Goal: Navigation & Orientation: Find specific page/section

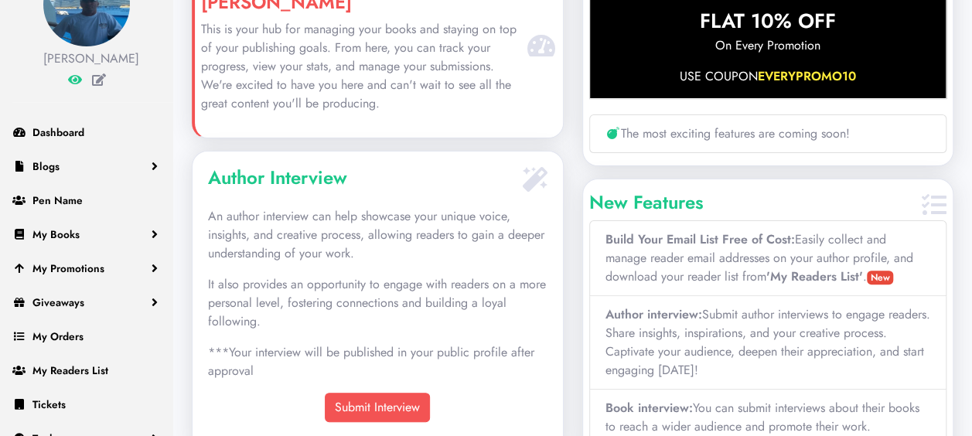
scroll to position [128, 0]
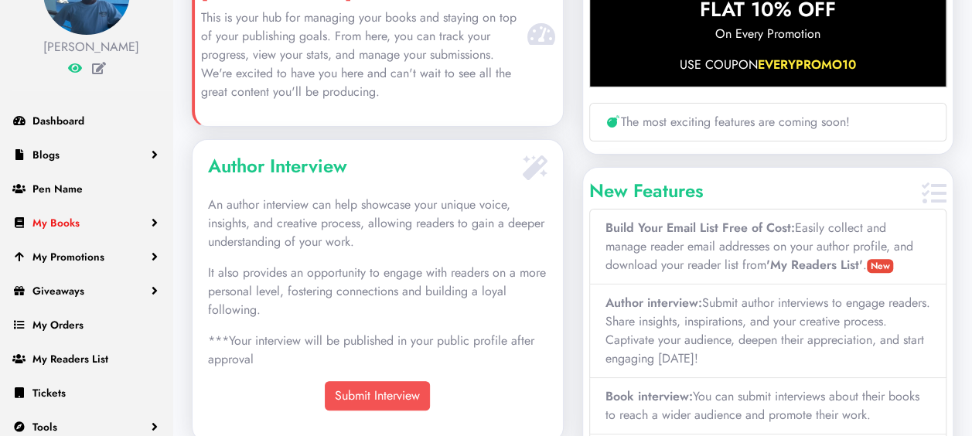
click at [70, 221] on span "My Books" at bounding box center [55, 222] width 47 height 15
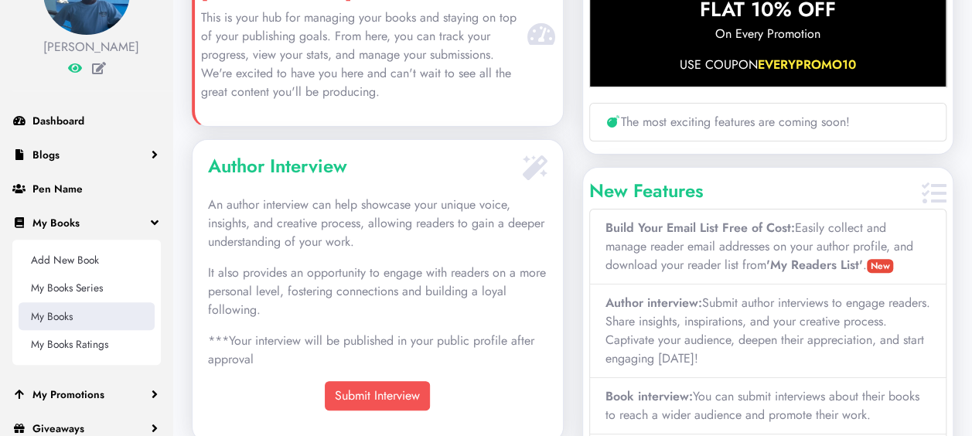
click at [62, 316] on link "My Books" at bounding box center [87, 316] width 136 height 28
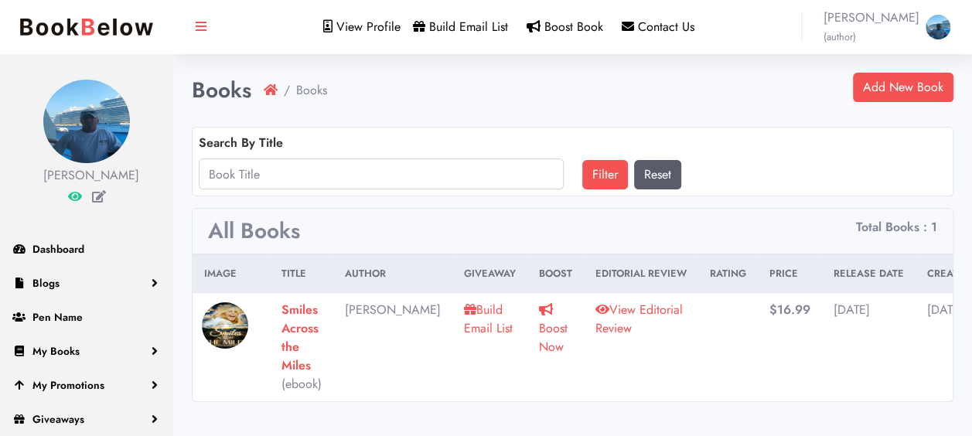
click at [92, 15] on img at bounding box center [86, 27] width 149 height 32
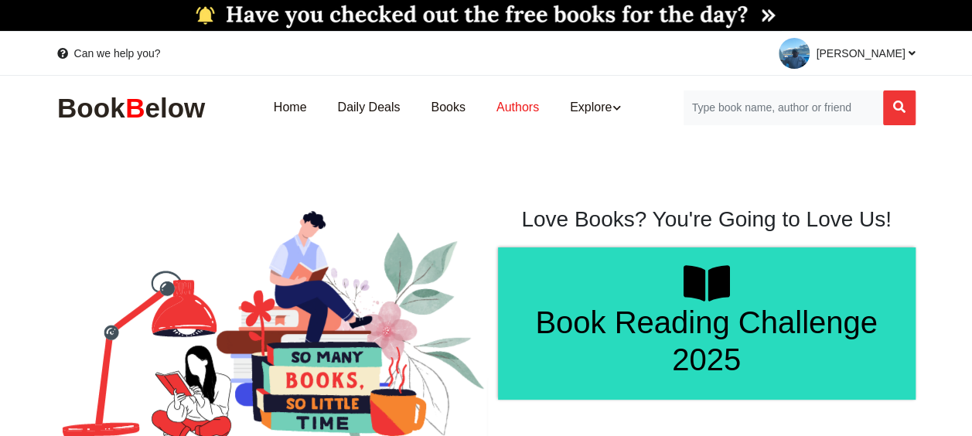
click at [524, 110] on link "Authors" at bounding box center [517, 108] width 73 height 49
